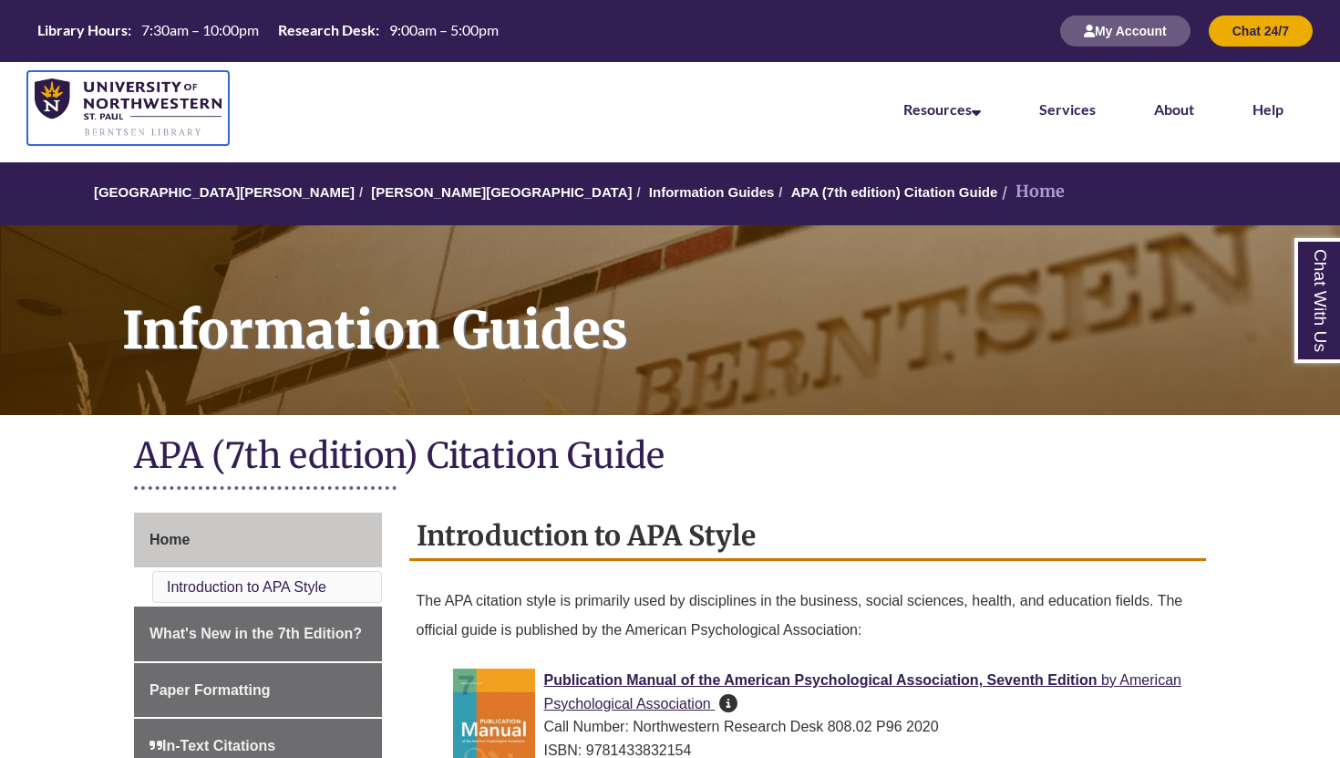
click at [171, 108] on img at bounding box center [128, 107] width 187 height 59
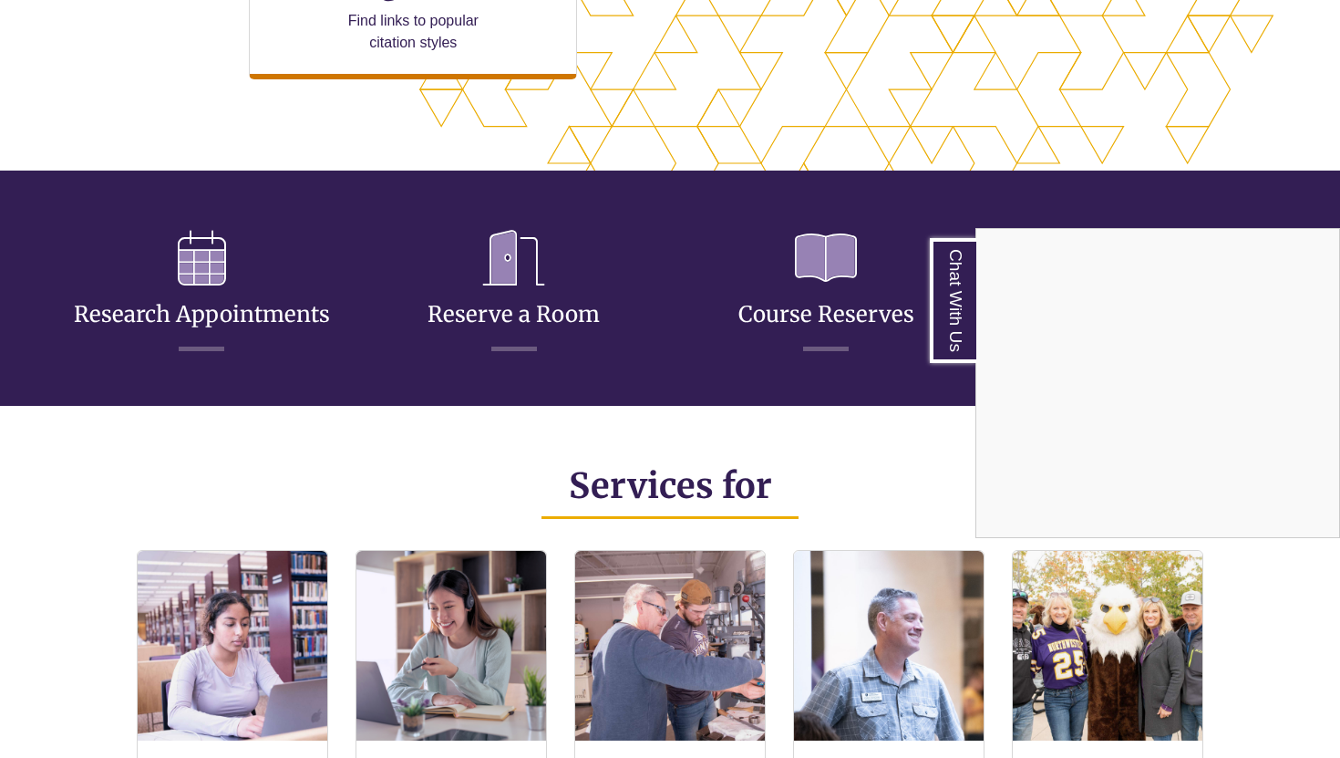
scroll to position [961, 0]
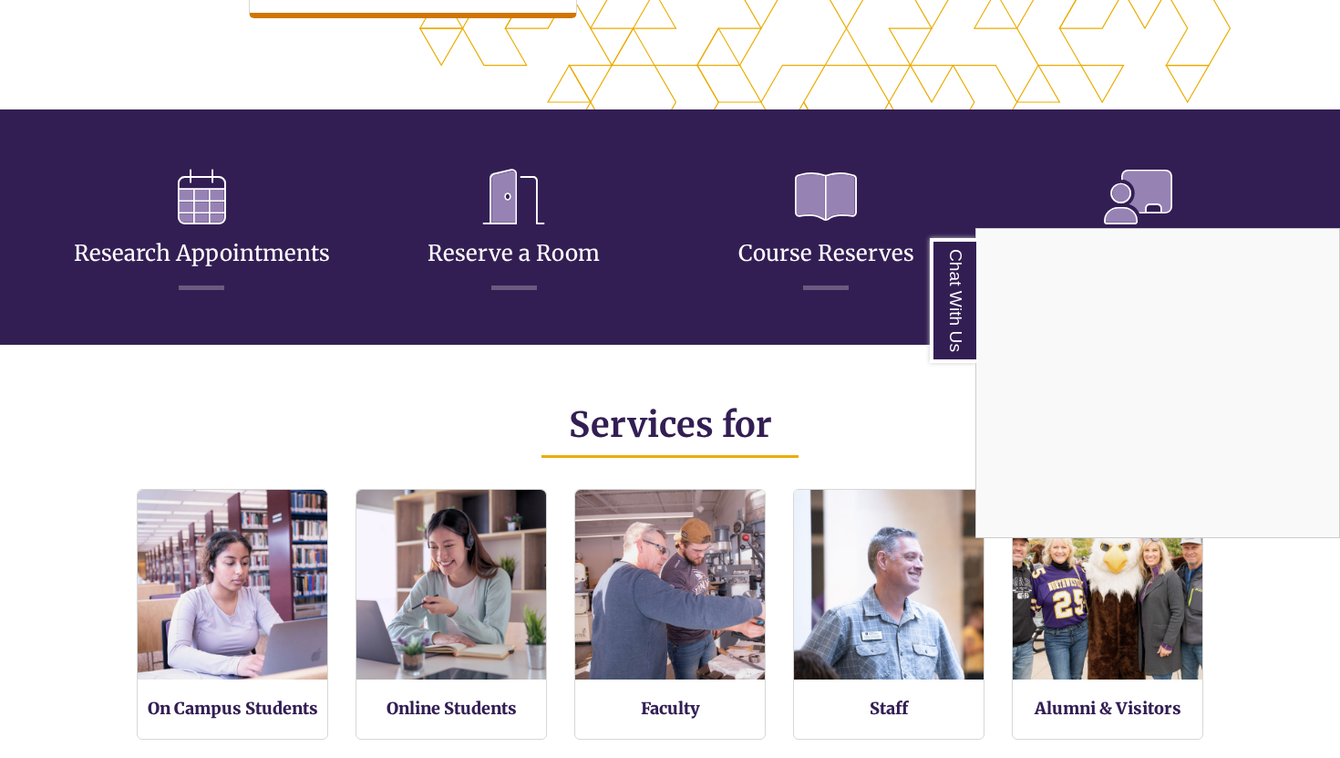
click at [492, 173] on div "Chat With Us" at bounding box center [670, 379] width 1340 height 758
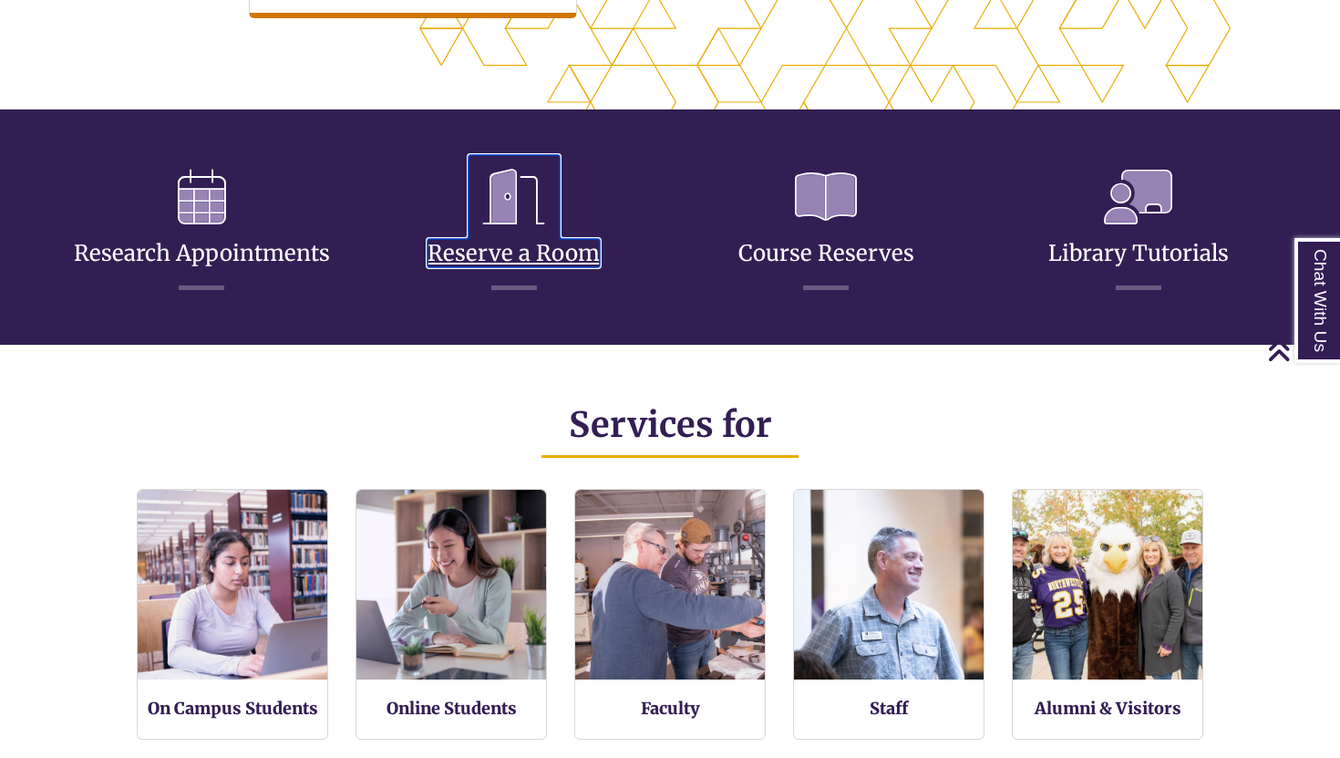
click at [492, 173] on icon at bounding box center [514, 197] width 91 height 84
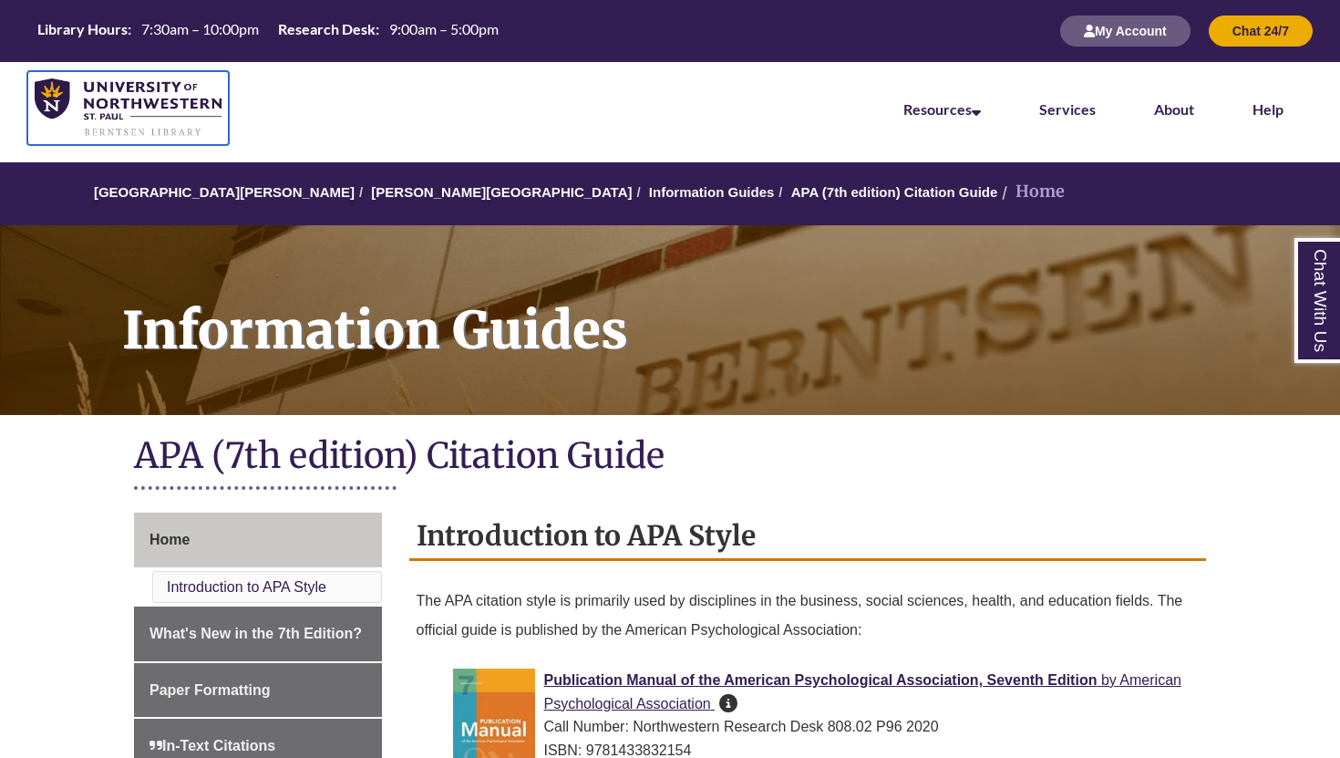
click at [148, 136] on img at bounding box center [128, 107] width 187 height 59
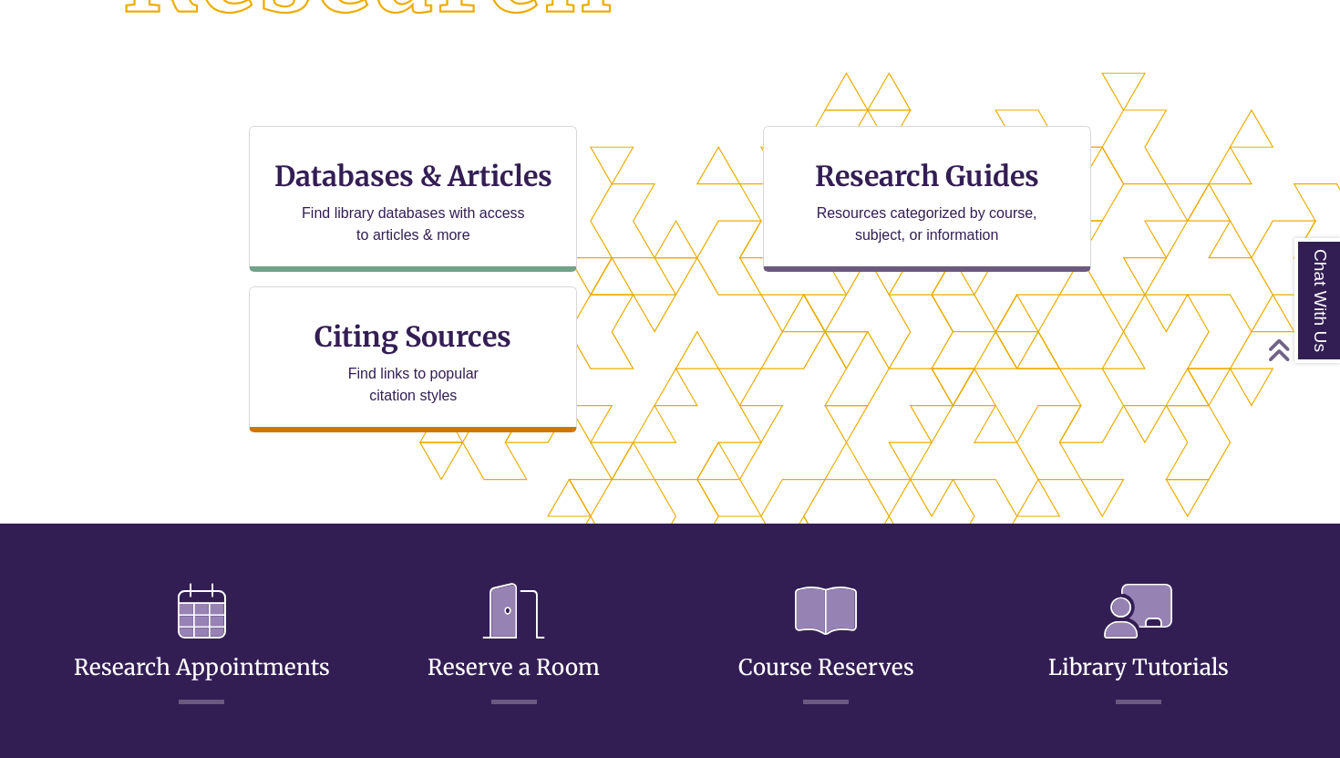
scroll to position [568, 0]
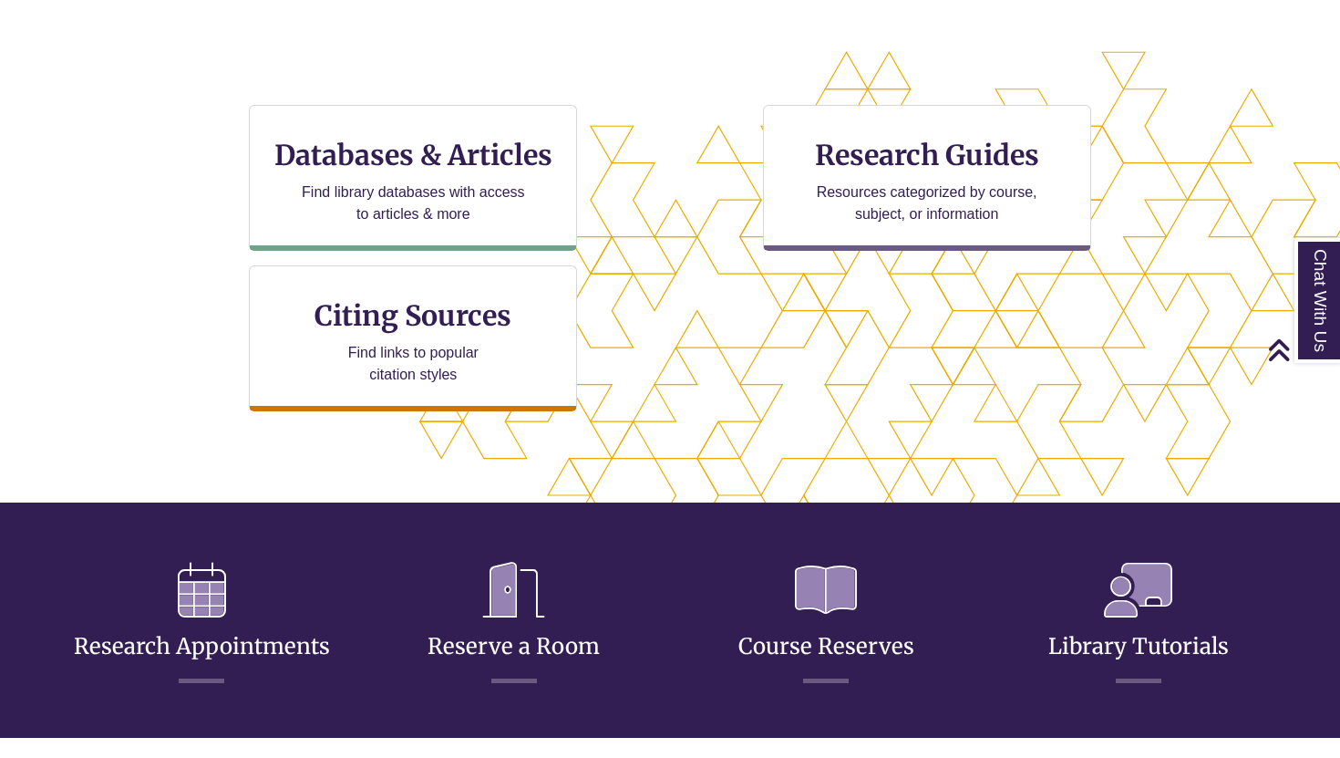
click at [458, 600] on h3 "Reserve a Room" at bounding box center [514, 615] width 285 height 135
click at [525, 629] on icon at bounding box center [514, 590] width 91 height 84
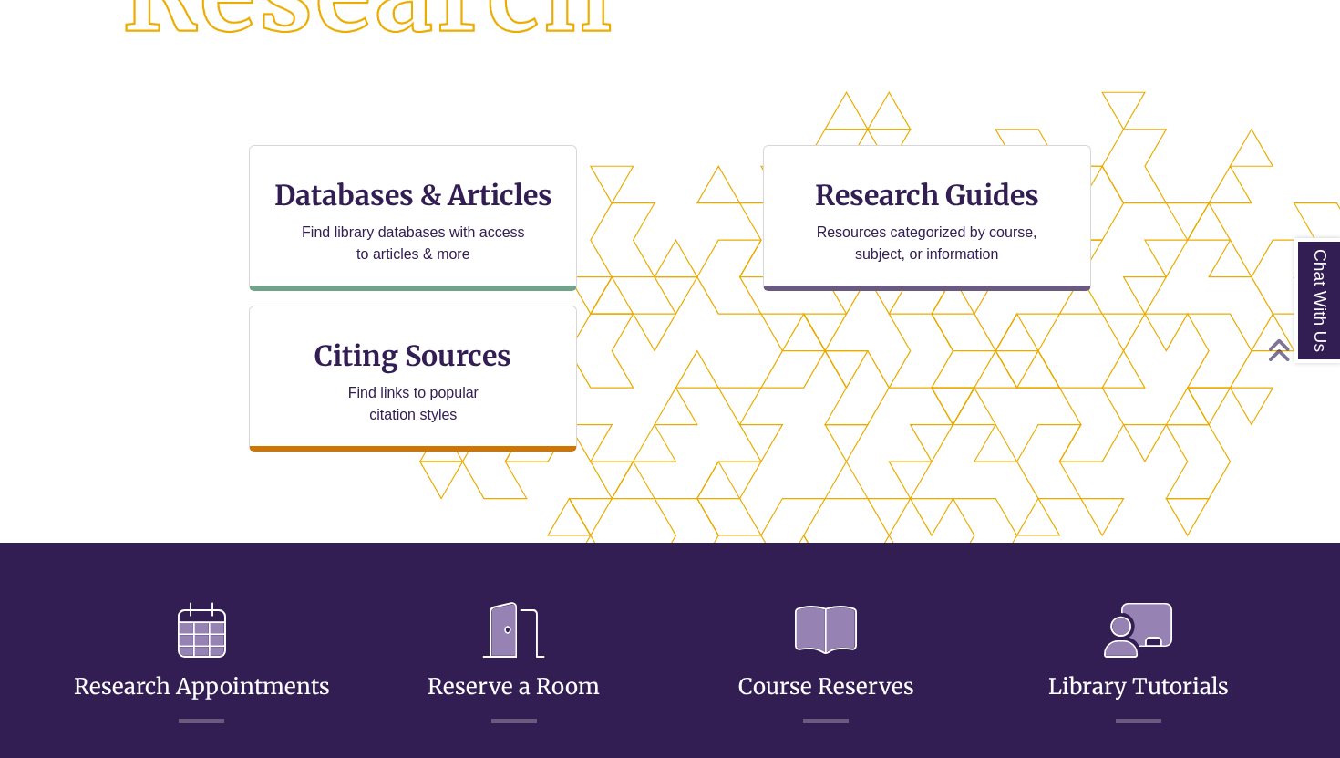
scroll to position [442, 1185]
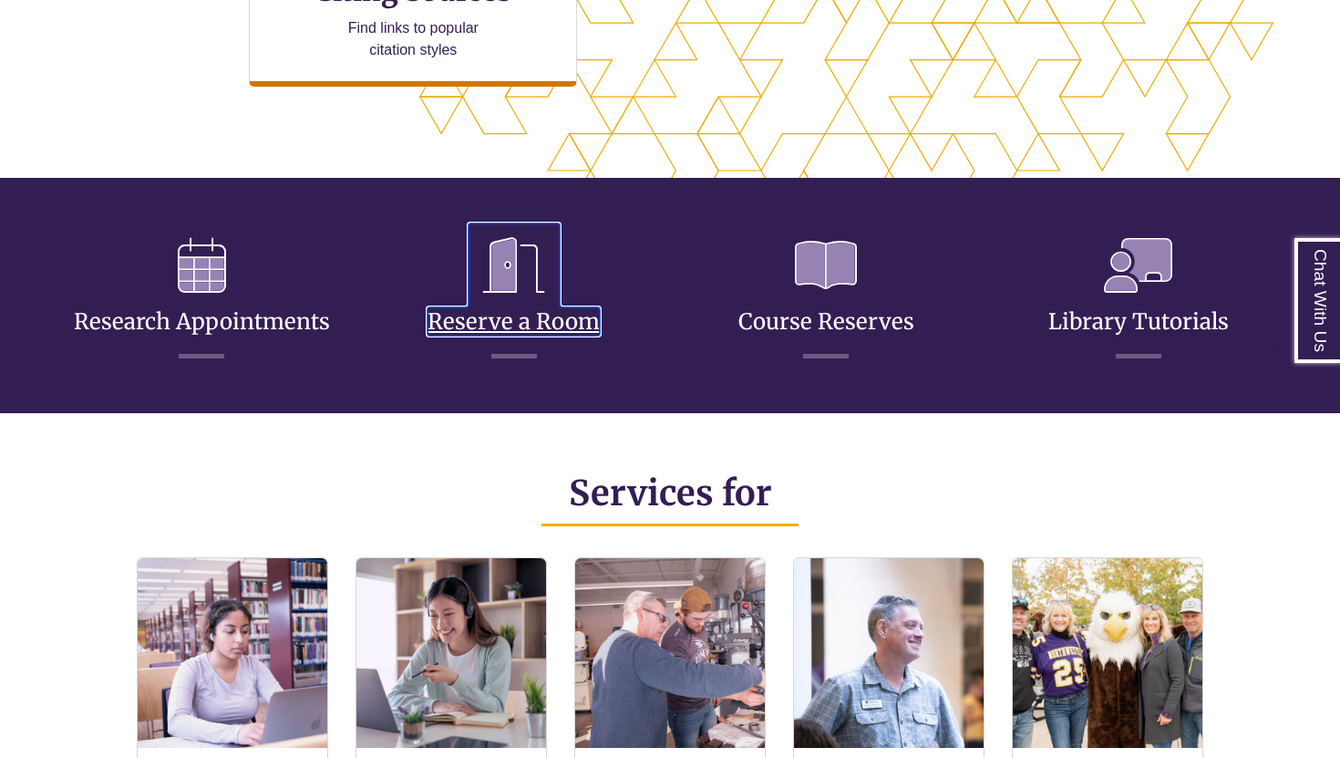
click at [500, 308] on link "Reserve a Room" at bounding box center [514, 299] width 172 height 72
